Goal: Transaction & Acquisition: Purchase product/service

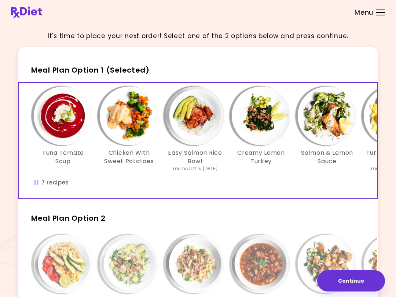
click at [377, 270] on img "Info - Indian Rice & Eggs - Meal Plan Option 2" at bounding box center [393, 264] width 59 height 59
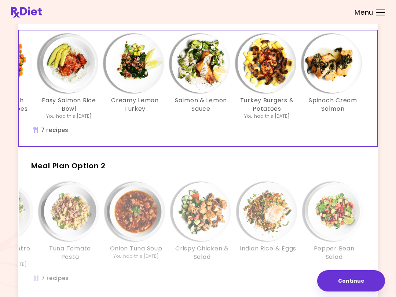
scroll to position [0, 126]
click at [363, 136] on div "Tuna Tomato Soup Chicken With Sweet Potatoes Easy Salmon Rice Bowl You had this…" at bounding box center [135, 88] width 485 height 116
click at [345, 78] on img "Info - Spinach Cream Salmon - Meal Plan Option 1 (Selected)" at bounding box center [333, 63] width 59 height 59
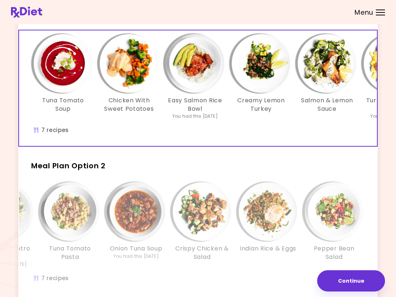
scroll to position [0, 0]
click at [68, 82] on img "Info - Tuna Tomato Soup - Meal Plan Option 1 (Selected)" at bounding box center [63, 63] width 59 height 59
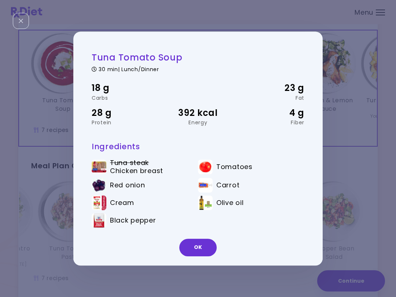
click at [206, 250] on button "OK" at bounding box center [198, 248] width 37 height 18
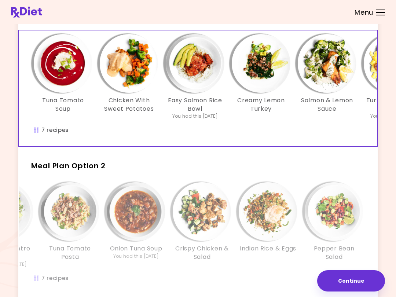
click at [63, 75] on img "Info - Tuna Tomato Soup - Meal Plan Option 1 (Selected)" at bounding box center [63, 63] width 59 height 59
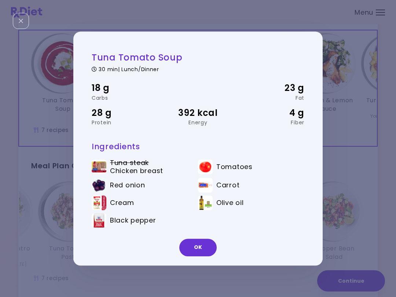
click at [202, 244] on button "OK" at bounding box center [198, 248] width 37 height 18
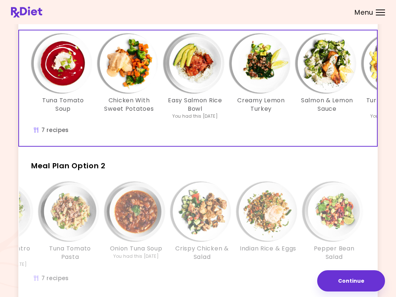
click at [68, 80] on img "Info - Tuna Tomato Soup - Meal Plan Option 1 (Selected)" at bounding box center [63, 63] width 59 height 59
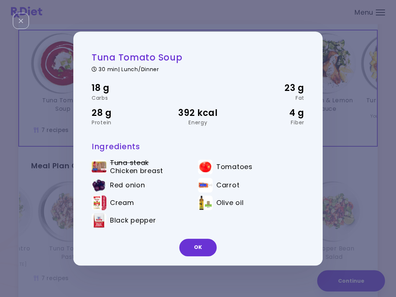
click at [202, 246] on button "OK" at bounding box center [198, 248] width 37 height 18
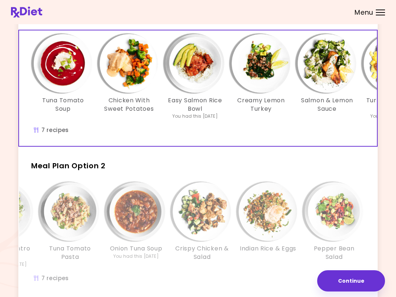
click at [69, 69] on img "Info - Tuna Tomato Soup - Meal Plan Option 1 (Selected)" at bounding box center [63, 63] width 59 height 59
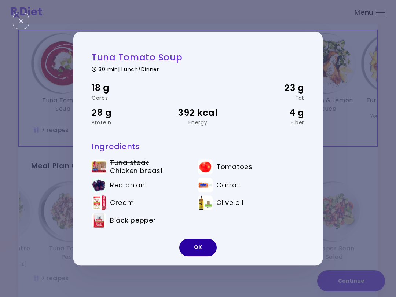
click at [203, 250] on button "OK" at bounding box center [198, 248] width 37 height 18
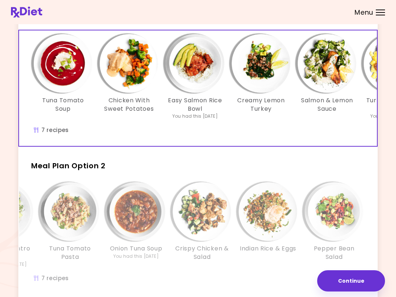
click at [73, 69] on img "Info - Tuna Tomato Soup - Meal Plan Option 1 (Selected)" at bounding box center [63, 63] width 59 height 59
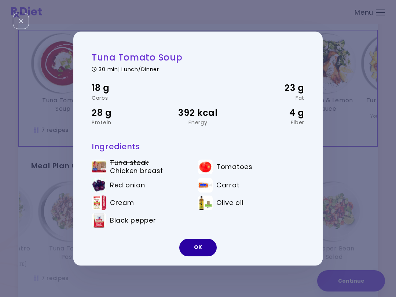
click at [202, 250] on button "OK" at bounding box center [198, 248] width 37 height 18
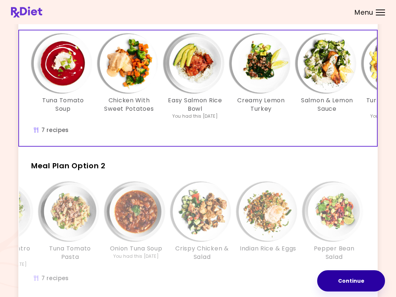
click at [358, 283] on button "Continue" at bounding box center [352, 281] width 68 height 21
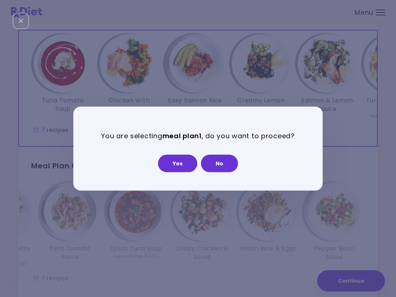
click at [190, 163] on button "Yes" at bounding box center [177, 164] width 39 height 18
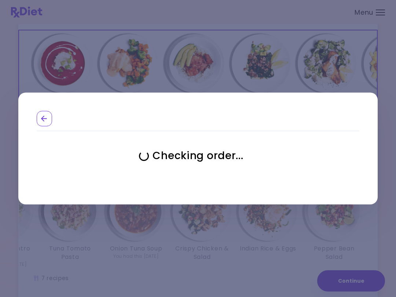
select select "**********"
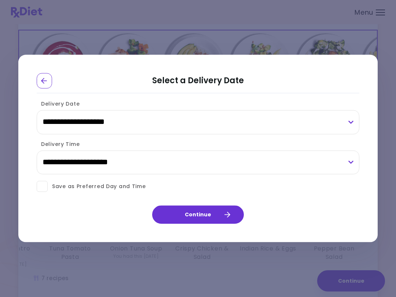
click at [221, 218] on button "Continue" at bounding box center [198, 215] width 92 height 18
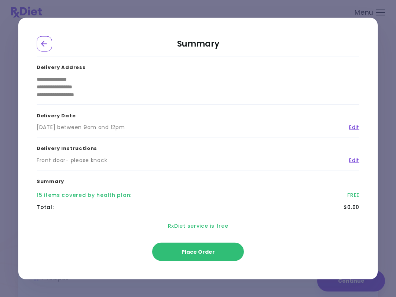
click at [212, 253] on span "Place Order" at bounding box center [198, 252] width 33 height 7
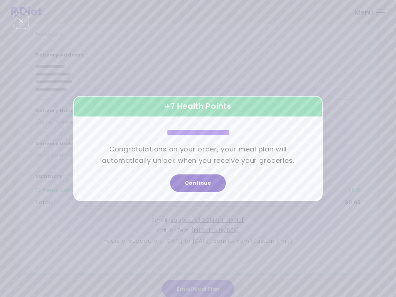
click at [205, 182] on button "Continue" at bounding box center [198, 184] width 56 height 18
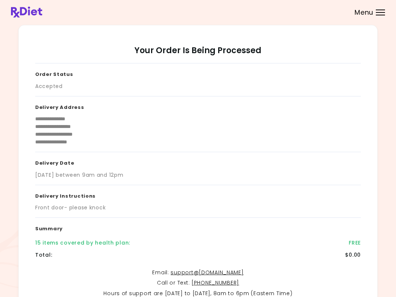
click at [374, 170] on div "**********" at bounding box center [198, 175] width 360 height 301
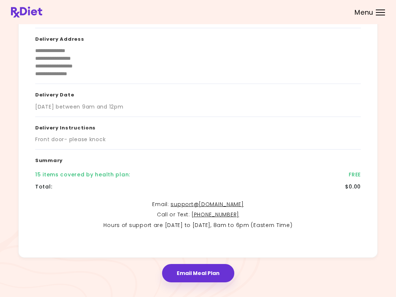
scroll to position [77, 0]
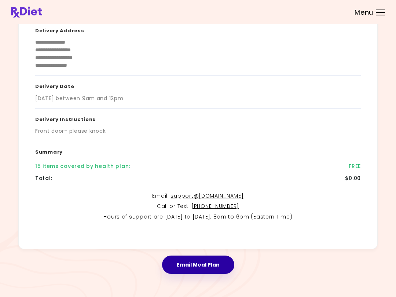
click at [216, 264] on button "Email Meal Plan" at bounding box center [198, 265] width 72 height 18
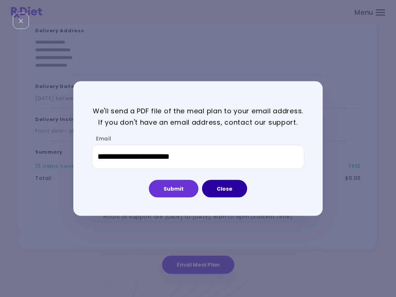
click at [232, 190] on button "Close" at bounding box center [224, 189] width 45 height 18
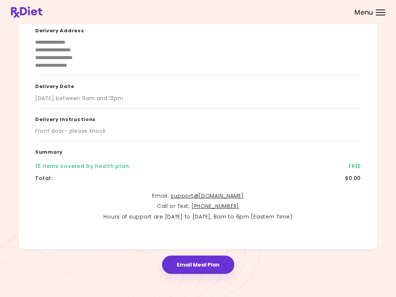
click at [394, 192] on div "**********" at bounding box center [198, 111] width 396 height 376
click at [381, 10] on div "Menu" at bounding box center [380, 13] width 9 height 6
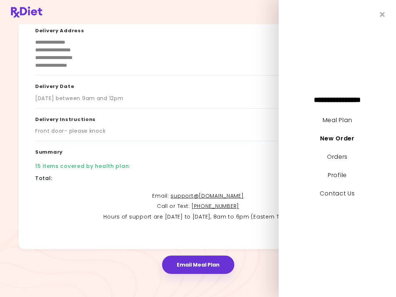
click at [352, 124] on link "Meal Plan" at bounding box center [337, 120] width 29 height 8
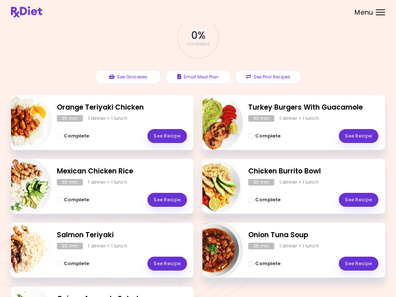
scroll to position [45, 0]
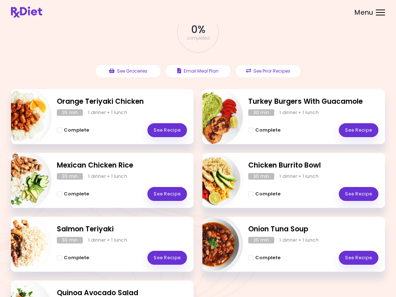
click at [172, 129] on link "See Recipe" at bounding box center [168, 130] width 40 height 14
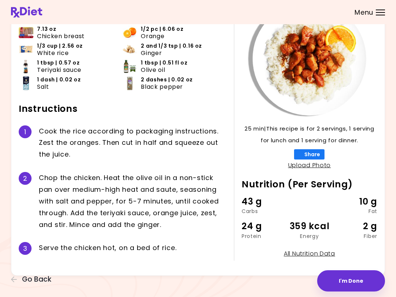
scroll to position [56, 0]
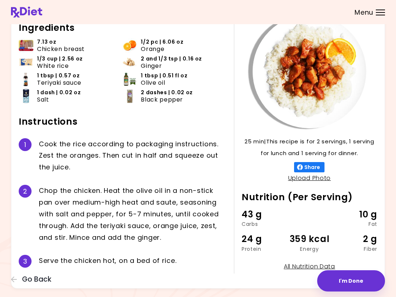
click at [392, 135] on div "Orange Teriyaki Chicken 25 min 25 min | This recipe is for 2 servings, 1 servin…" at bounding box center [198, 135] width 396 height 356
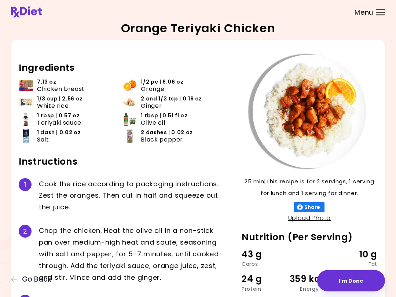
scroll to position [0, 0]
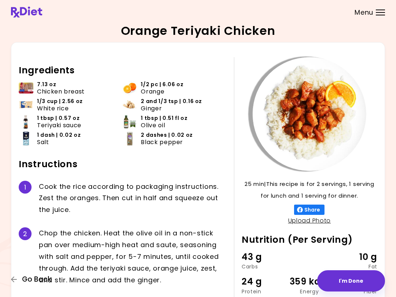
click at [19, 283] on button "Go Back" at bounding box center [33, 280] width 44 height 8
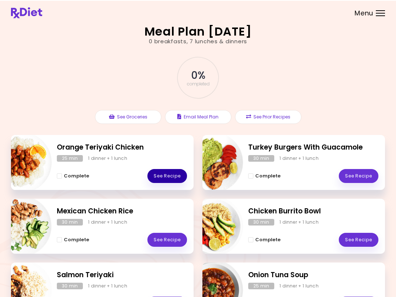
scroll to position [3, 0]
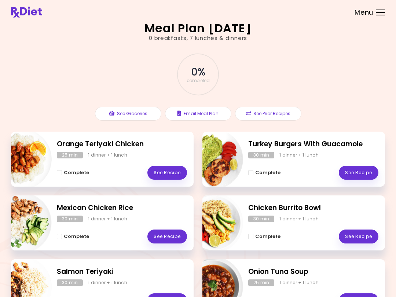
click at [171, 171] on link "See Recipe" at bounding box center [168, 173] width 40 height 14
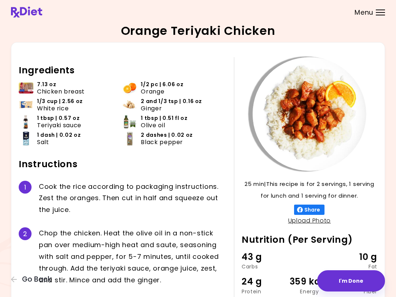
click at [220, 150] on ul "7.13 oz Chicken breast 1/2 pc | 6.06 oz Orange 1/3 cup | 2.56 oz White rice 2 a…" at bounding box center [123, 116] width 208 height 70
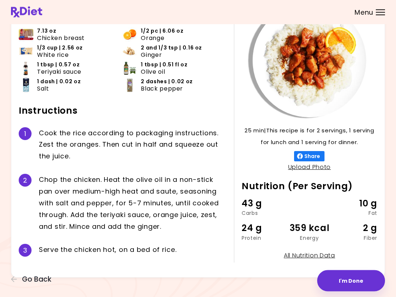
scroll to position [55, 0]
